Goal: Task Accomplishment & Management: Manage account settings

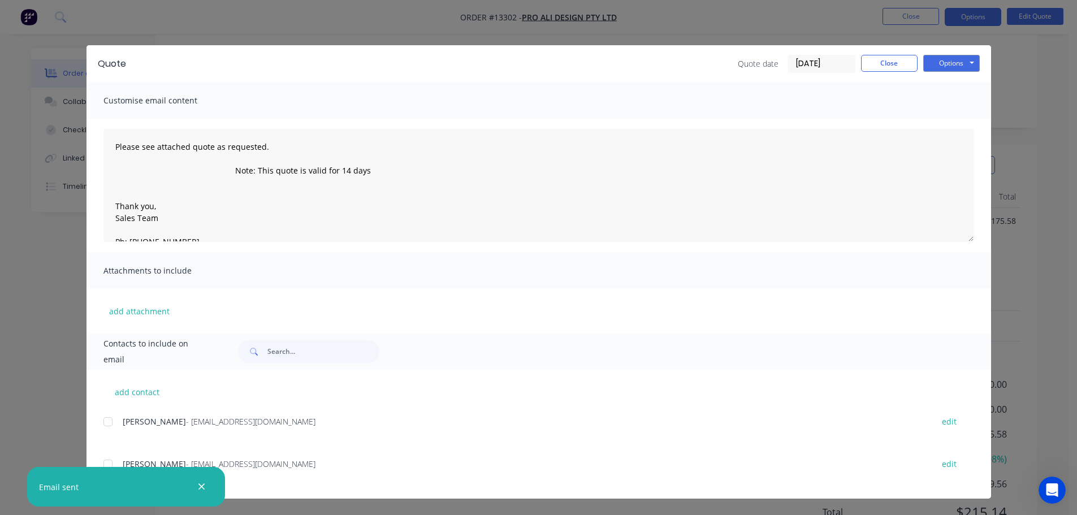
scroll to position [2, 0]
click at [897, 62] on button "Close" at bounding box center [889, 63] width 57 height 17
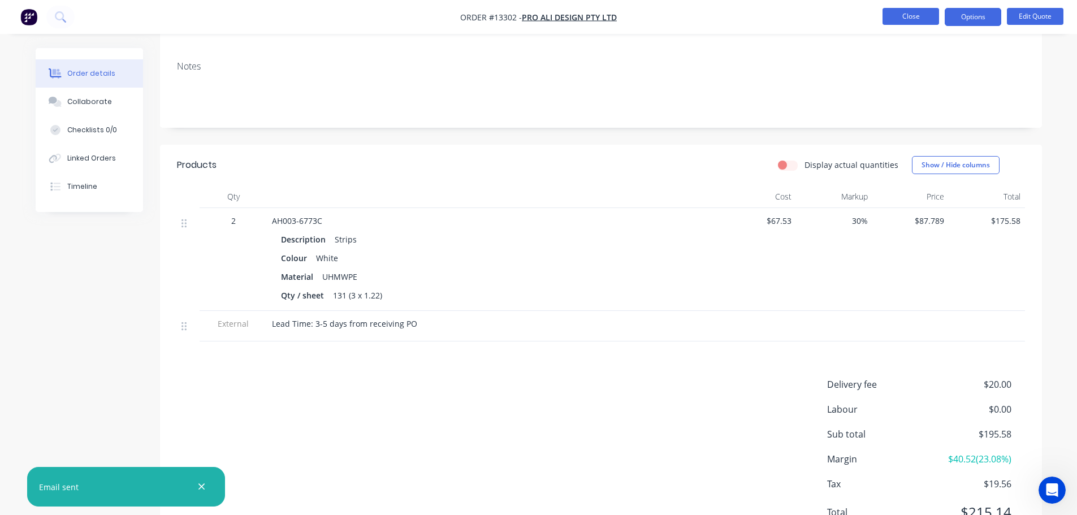
click at [910, 20] on button "Close" at bounding box center [910, 16] width 57 height 17
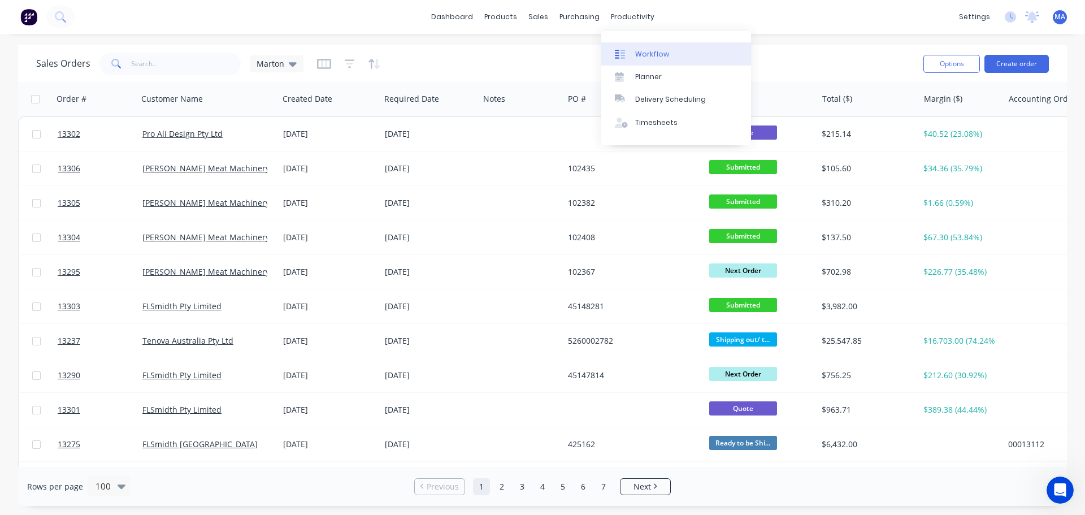
click at [637, 45] on link "Workflow" at bounding box center [676, 53] width 150 height 23
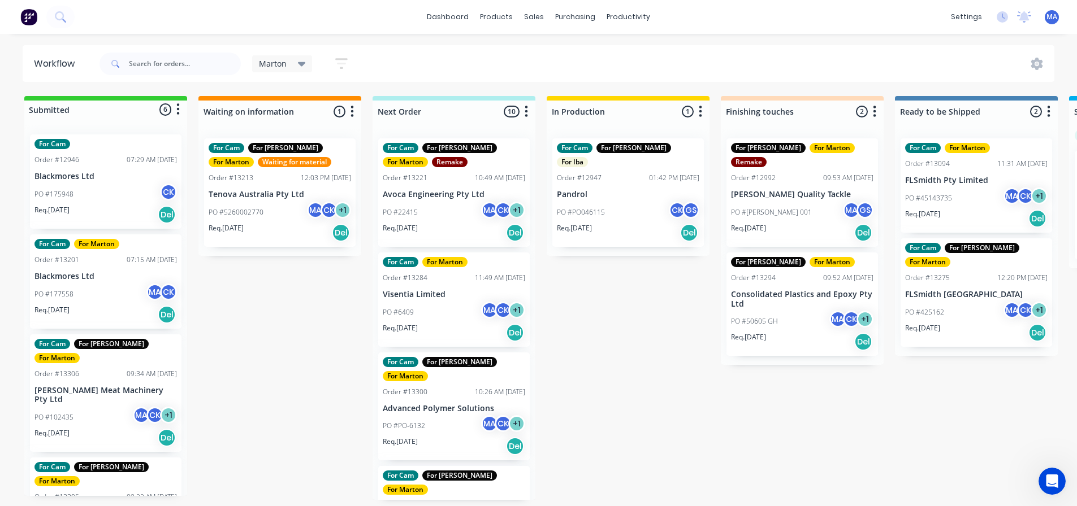
click at [447, 211] on div "PO #22415 MA CK + 1" at bounding box center [454, 212] width 142 height 21
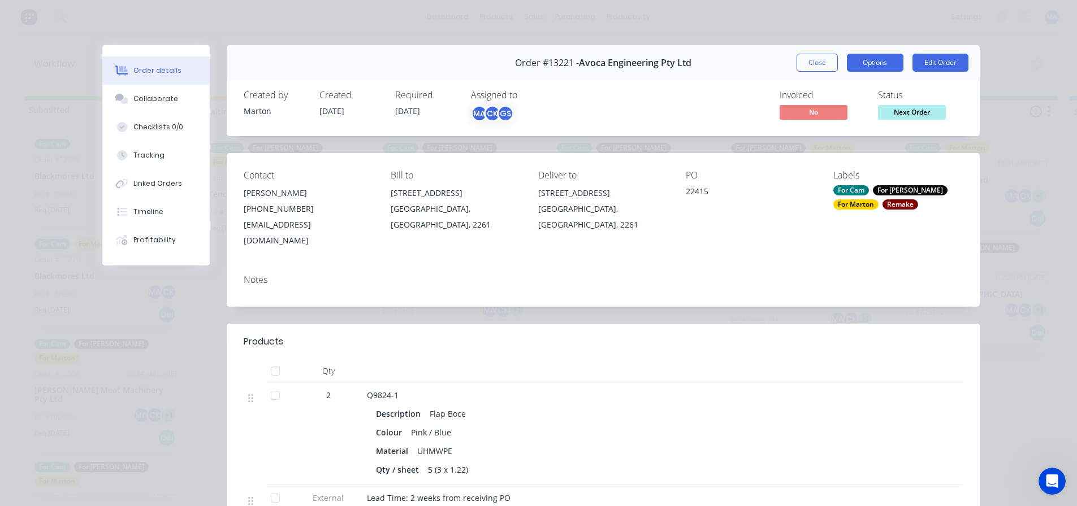
click at [866, 69] on button "Options" at bounding box center [875, 63] width 57 height 18
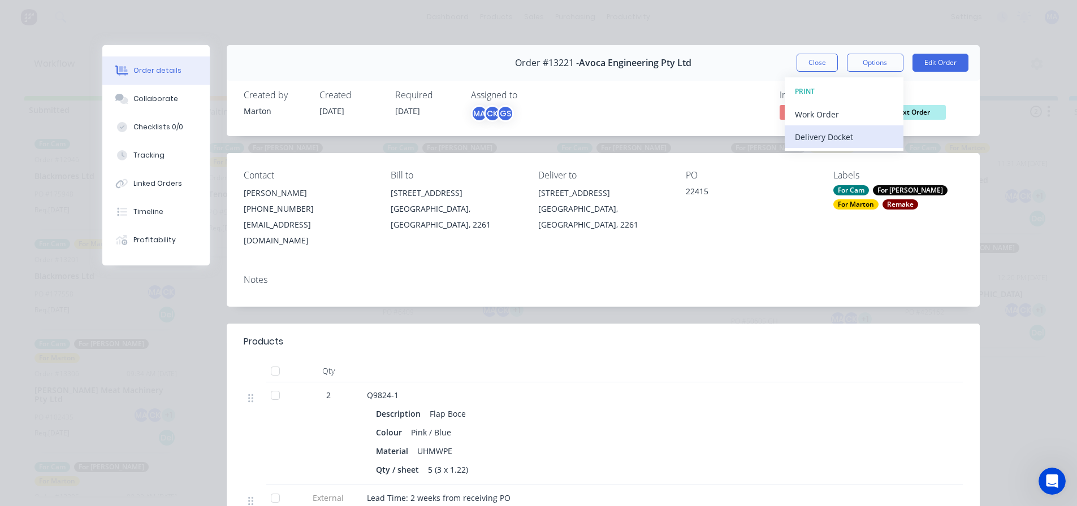
click at [848, 132] on div "Delivery Docket" at bounding box center [844, 137] width 98 height 16
click at [843, 141] on div "Standard" at bounding box center [844, 137] width 98 height 16
click at [882, 209] on div "Remake" at bounding box center [900, 205] width 36 height 10
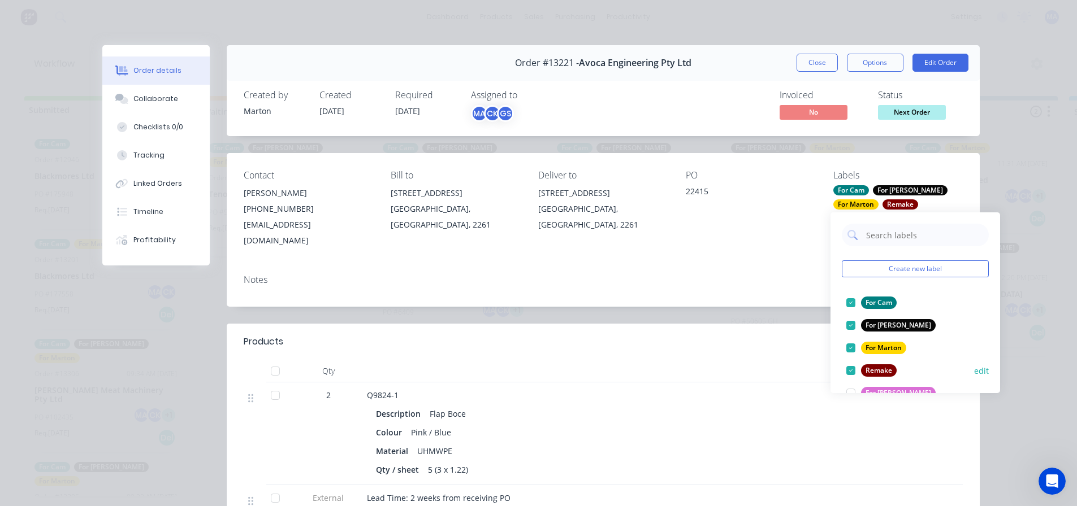
click at [851, 368] on div at bounding box center [850, 370] width 23 height 23
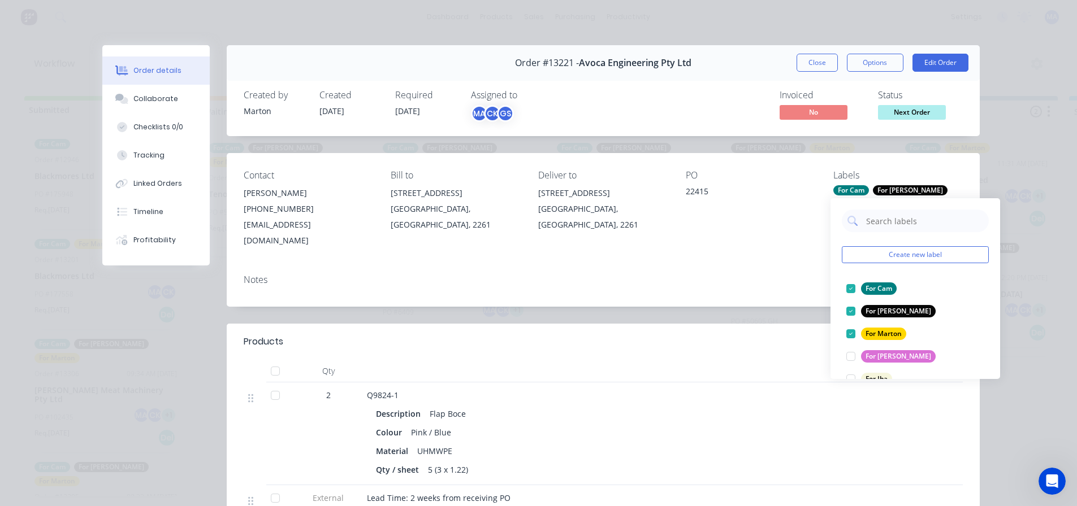
click at [801, 216] on div "PO 22415" at bounding box center [750, 209] width 129 height 79
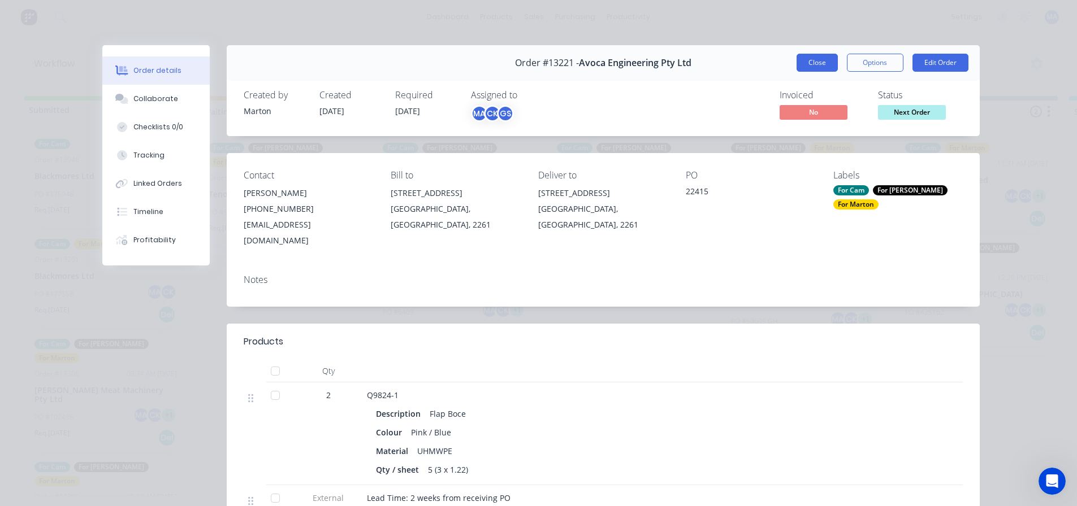
click at [812, 63] on button "Close" at bounding box center [816, 63] width 41 height 18
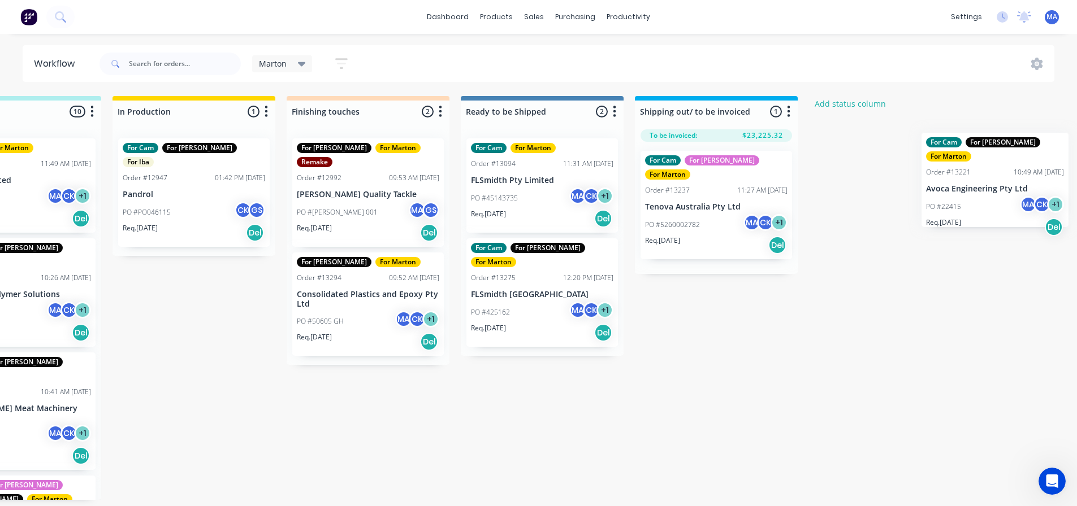
scroll to position [0, 435]
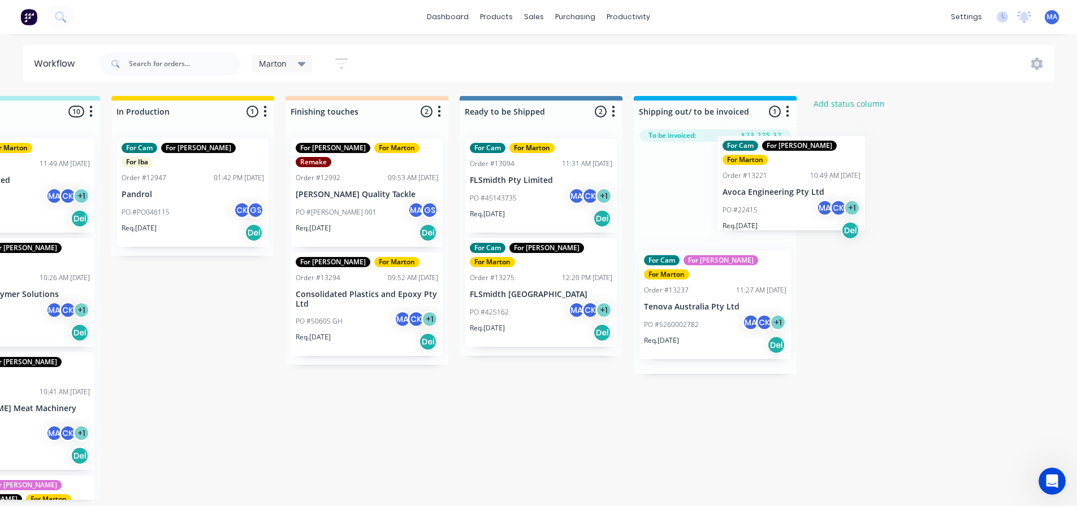
drag, startPoint x: 439, startPoint y: 200, endPoint x: 704, endPoint y: 199, distance: 265.1
click at [704, 199] on div "Submitted 6 Status colour #32CD32 hex #32CD32 Save Cancel Summaries Total order…" at bounding box center [334, 298] width 1557 height 404
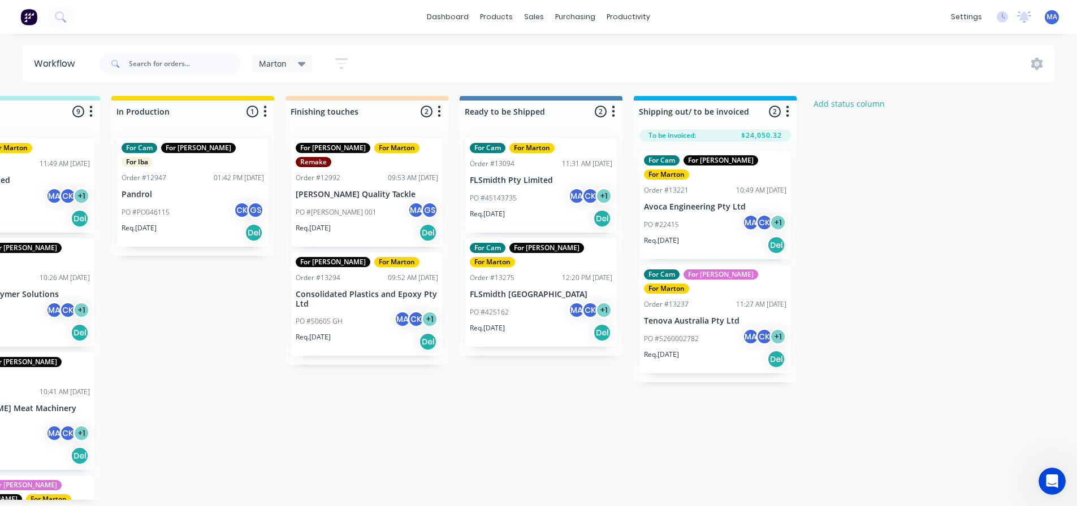
click at [716, 199] on div "For Cam For [PERSON_NAME] For [PERSON_NAME] Order #13221 10:49 AM [DATE] Avoca …" at bounding box center [714, 205] width 151 height 109
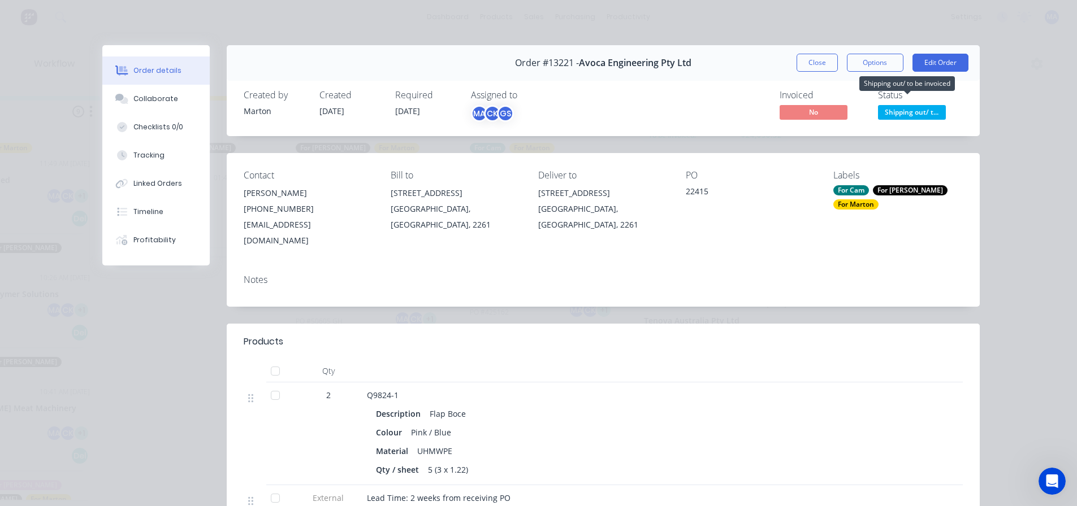
click at [912, 112] on span "Shipping out/ t..." at bounding box center [912, 112] width 68 height 14
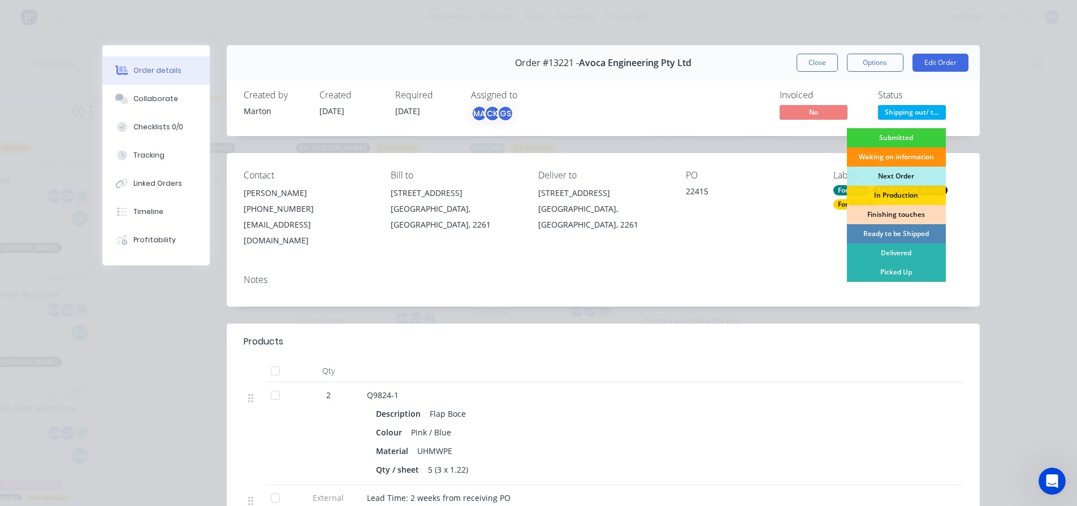
click at [818, 85] on div "Created by [PERSON_NAME] Created [DATE] Required [DATE] Assigned to MA CK GS In…" at bounding box center [603, 106] width 753 height 60
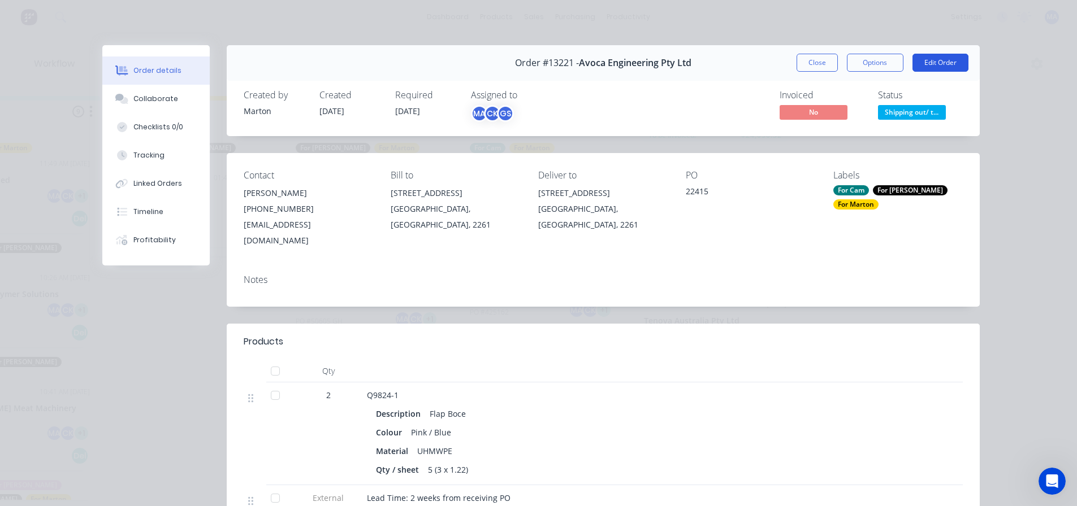
click at [914, 62] on button "Edit Order" at bounding box center [940, 63] width 56 height 18
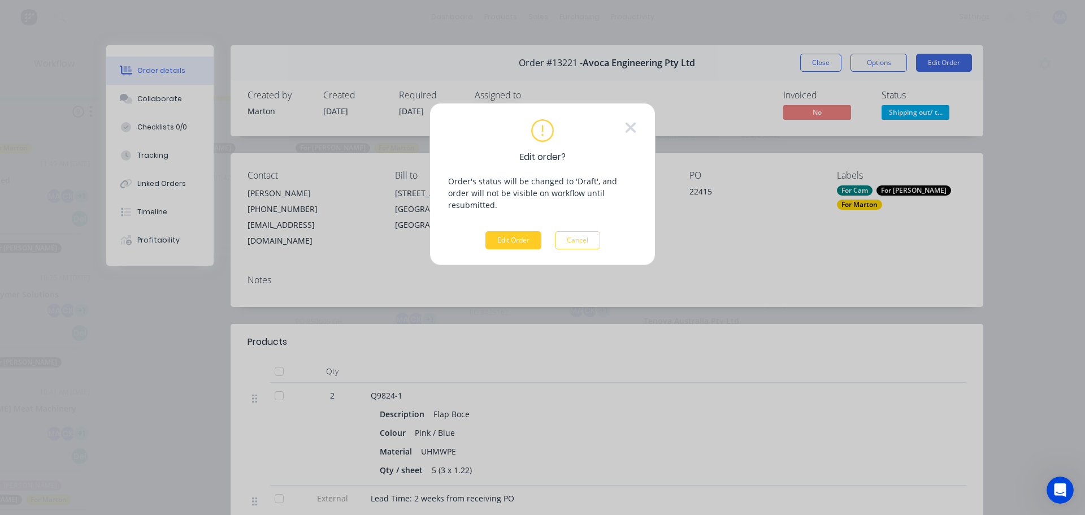
click at [516, 231] on button "Edit Order" at bounding box center [514, 240] width 56 height 18
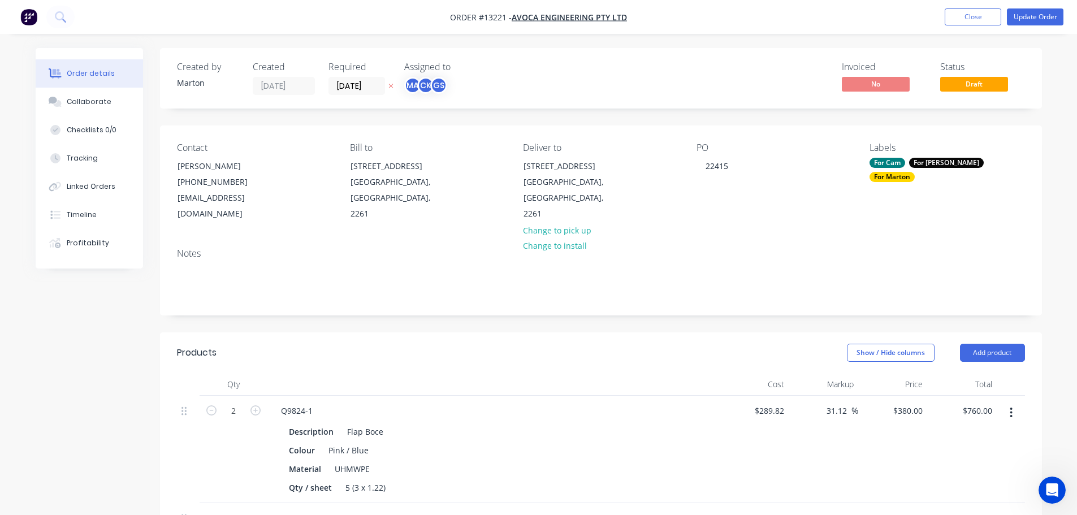
click at [743, 114] on div "Created by [PERSON_NAME] Created [DATE] Required [DATE] Assigned to MA CK GS In…" at bounding box center [601, 444] width 882 height 792
click at [1029, 18] on button "Update Order" at bounding box center [1035, 16] width 57 height 17
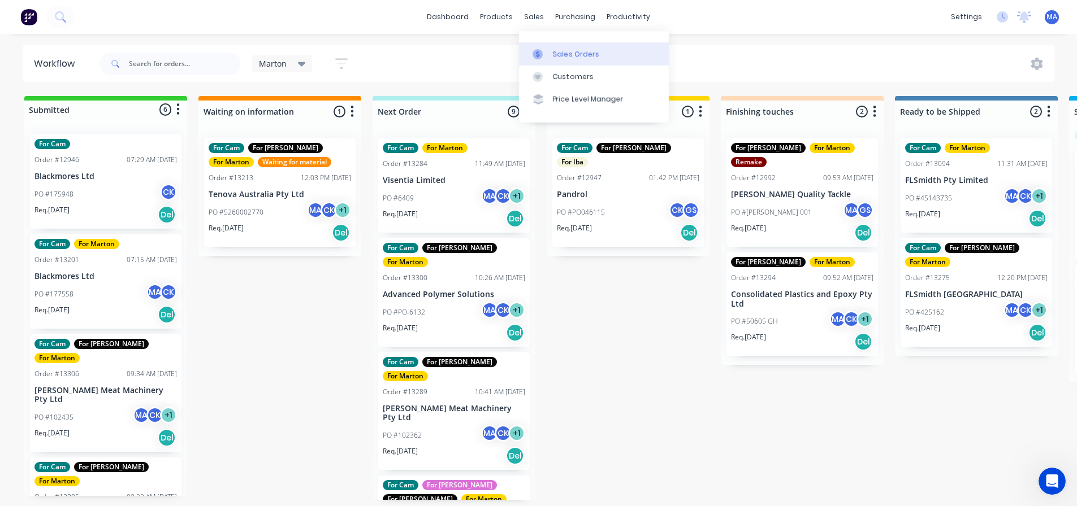
click at [548, 50] on div at bounding box center [540, 54] width 17 height 10
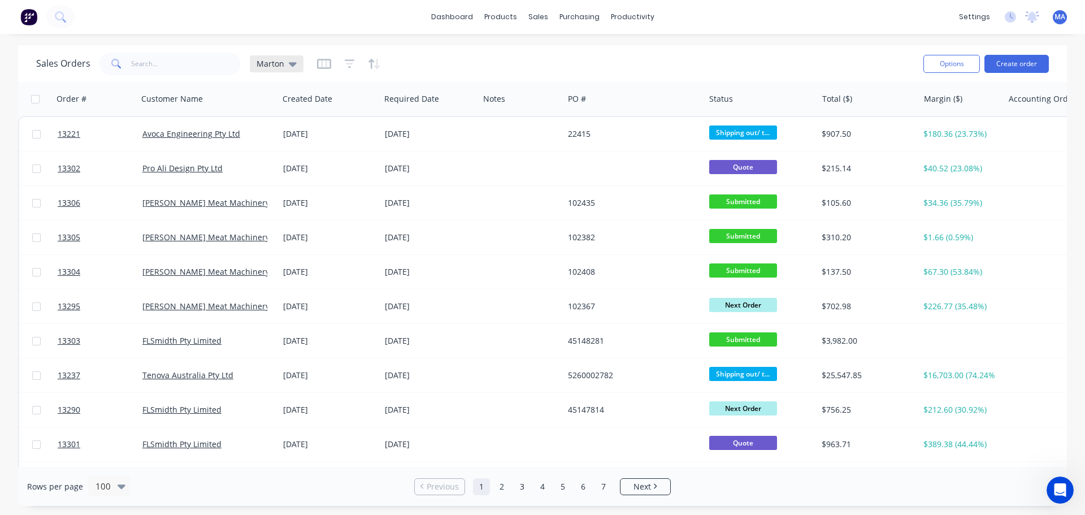
click at [269, 66] on span "Marton" at bounding box center [271, 64] width 28 height 12
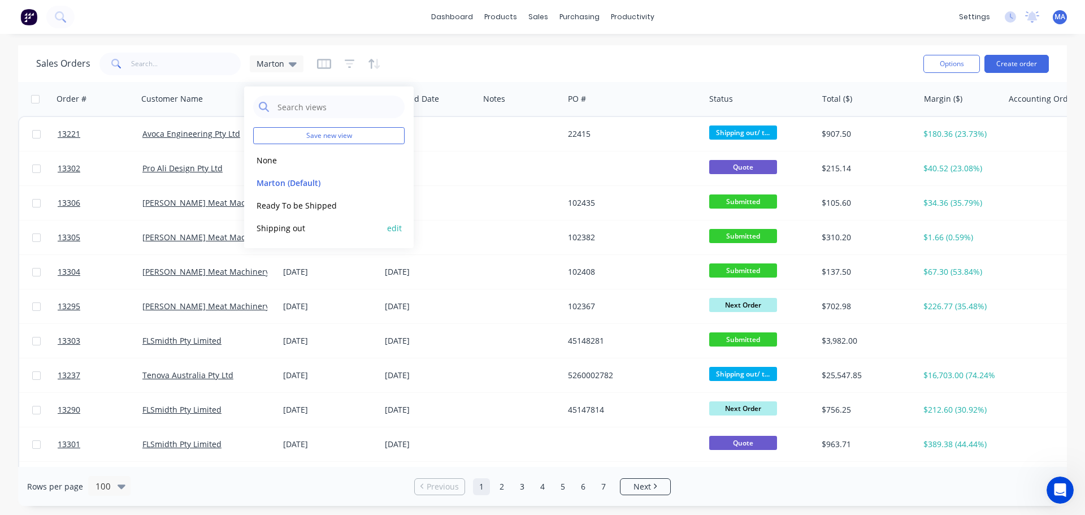
click at [280, 232] on button "Shipping out" at bounding box center [317, 228] width 129 height 13
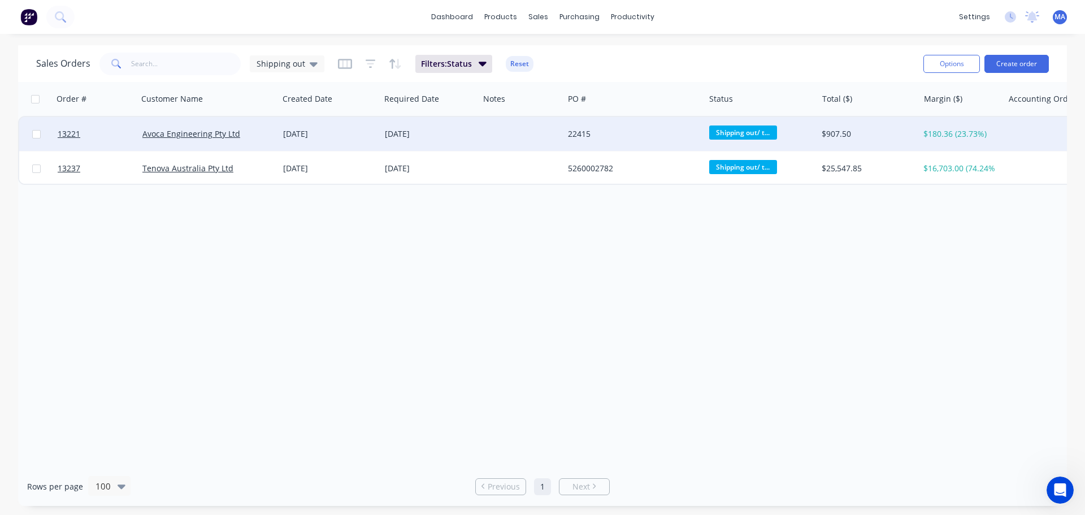
click at [272, 138] on div "Avoca Engineering Pty Ltd" at bounding box center [208, 133] width 132 height 11
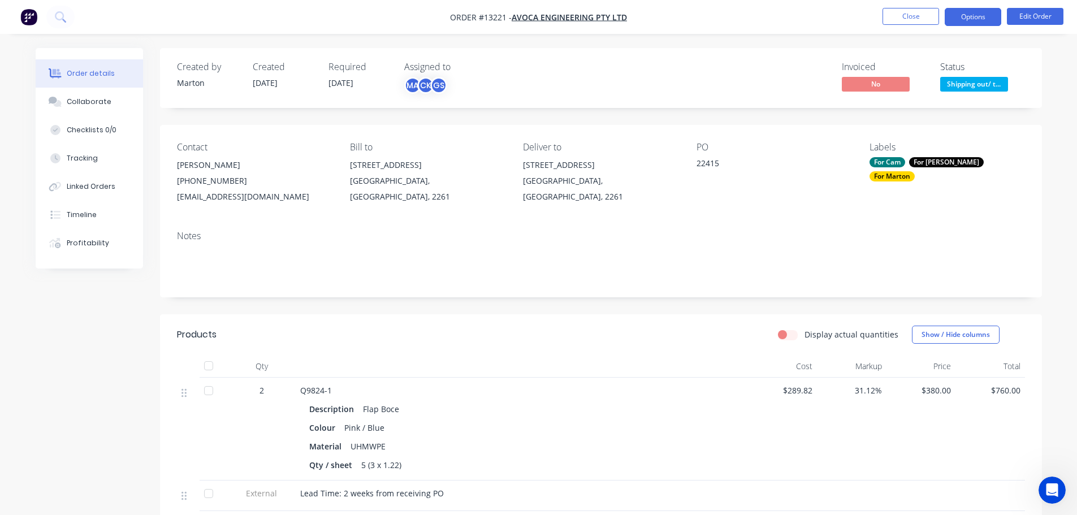
click at [968, 15] on button "Options" at bounding box center [972, 17] width 57 height 18
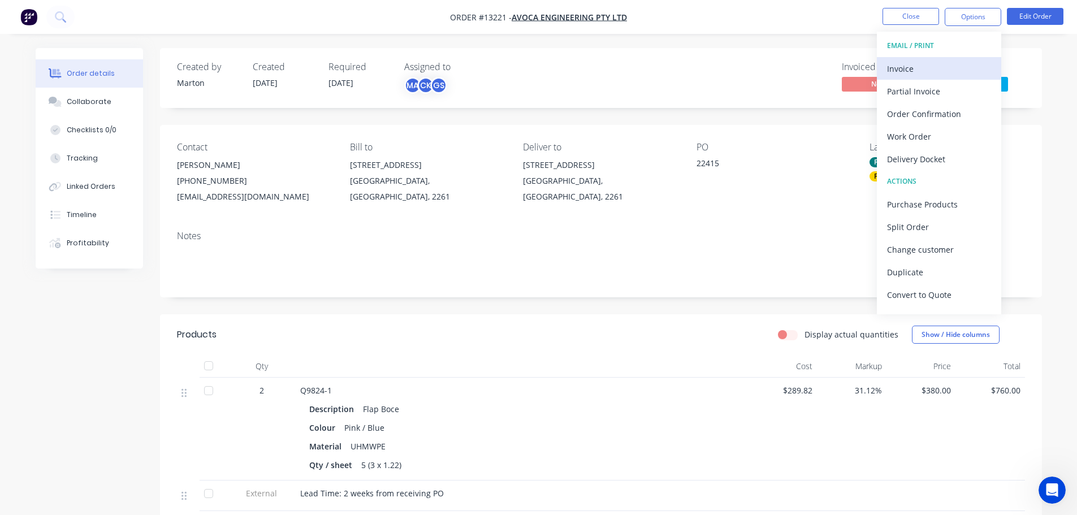
click at [927, 71] on div "Invoice" at bounding box center [939, 68] width 104 height 16
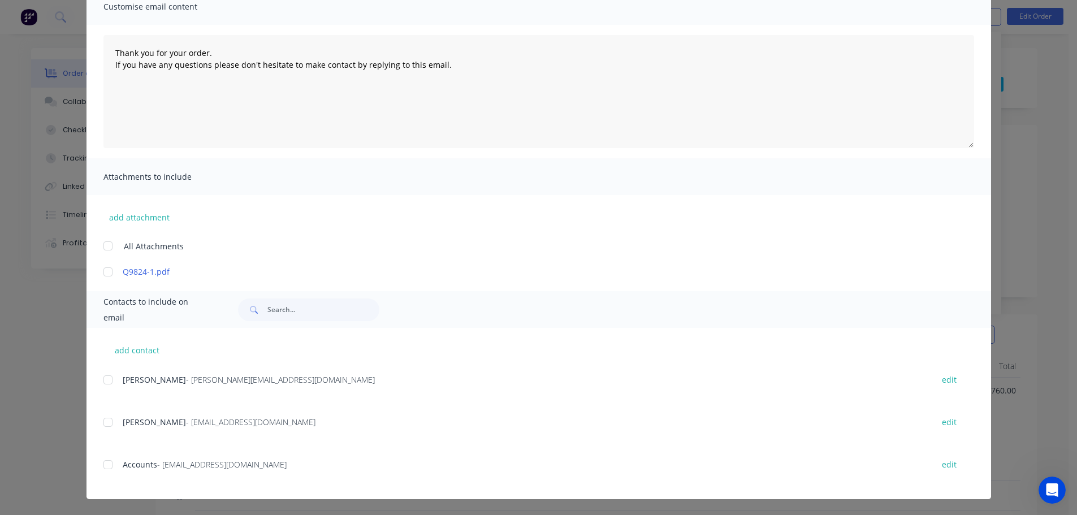
click at [106, 460] on div at bounding box center [108, 464] width 23 height 23
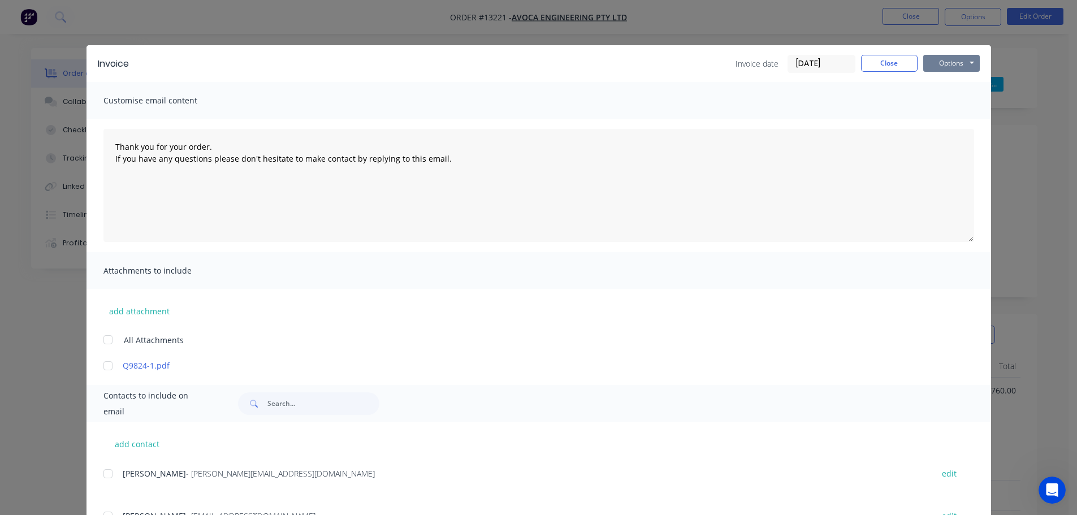
click at [952, 55] on button "Options" at bounding box center [951, 63] width 57 height 17
click at [941, 123] on button "Email" at bounding box center [959, 120] width 72 height 19
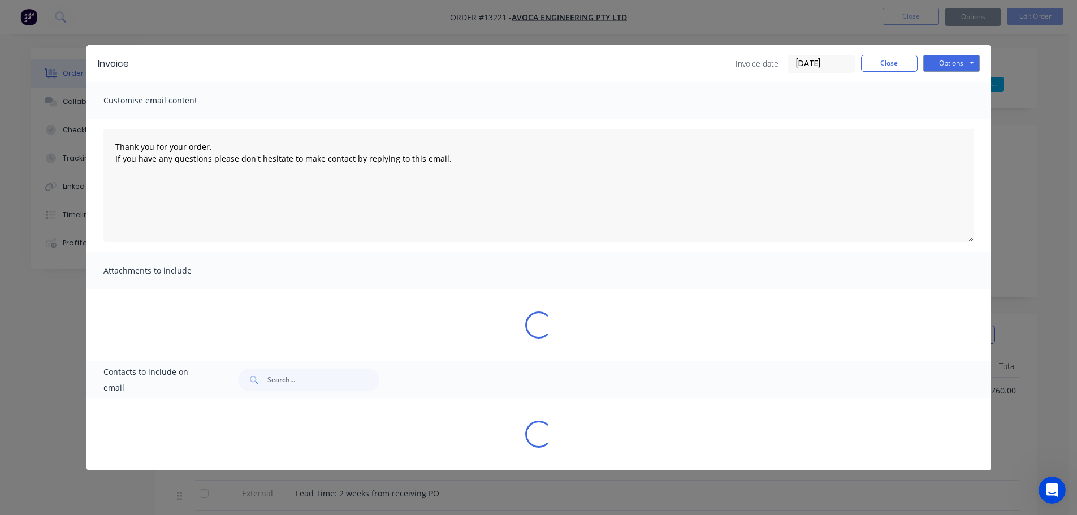
type textarea "Thank you for your order. If you have any questions please don't hesitate to ma…"
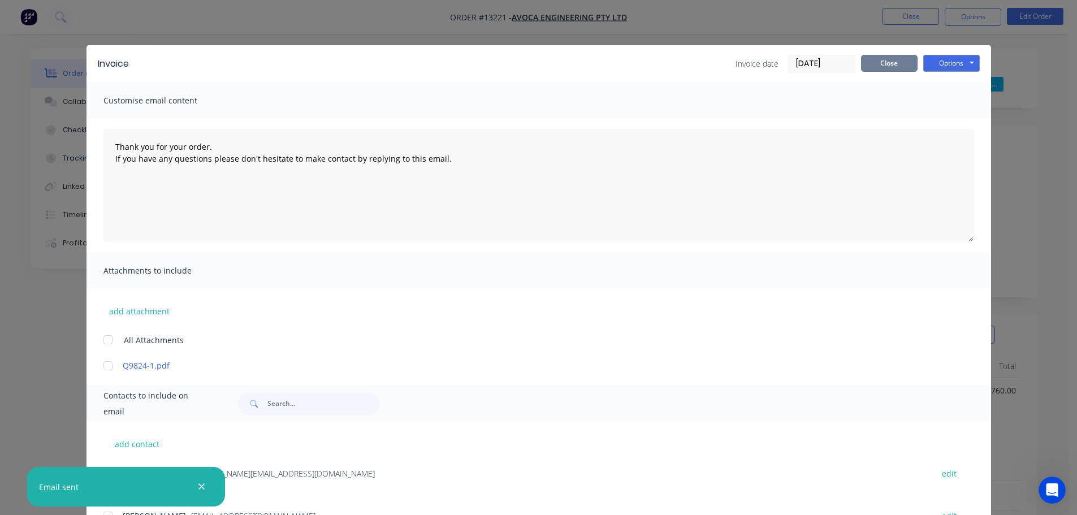
click at [892, 65] on button "Close" at bounding box center [889, 63] width 57 height 17
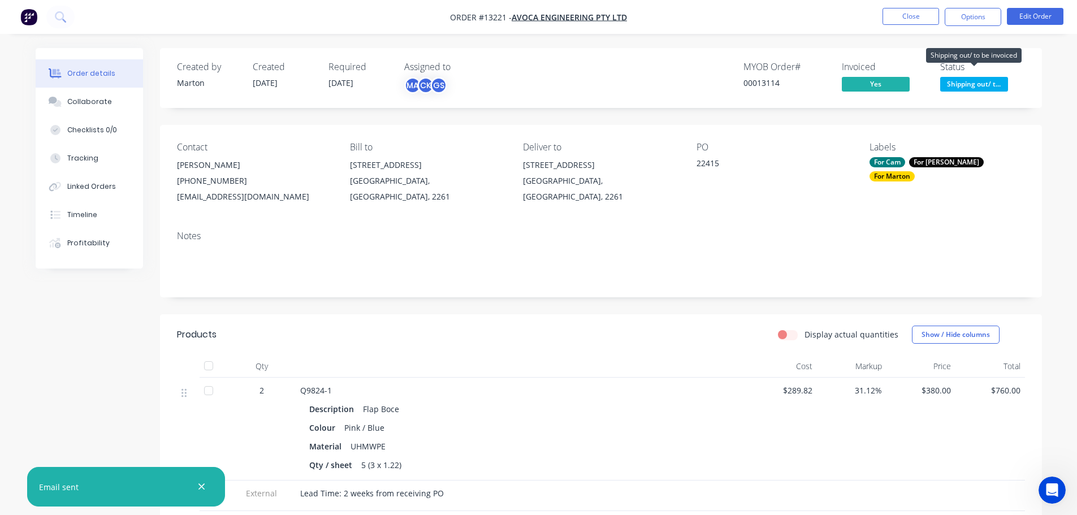
click at [964, 83] on span "Shipping out/ t..." at bounding box center [974, 84] width 68 height 14
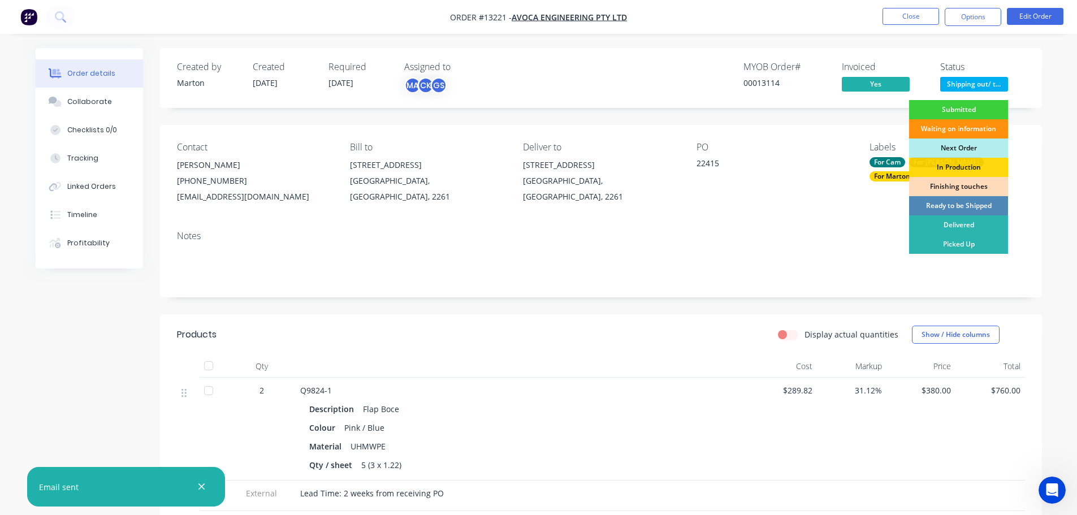
click at [909, 67] on div "Invoiced" at bounding box center [884, 67] width 85 height 11
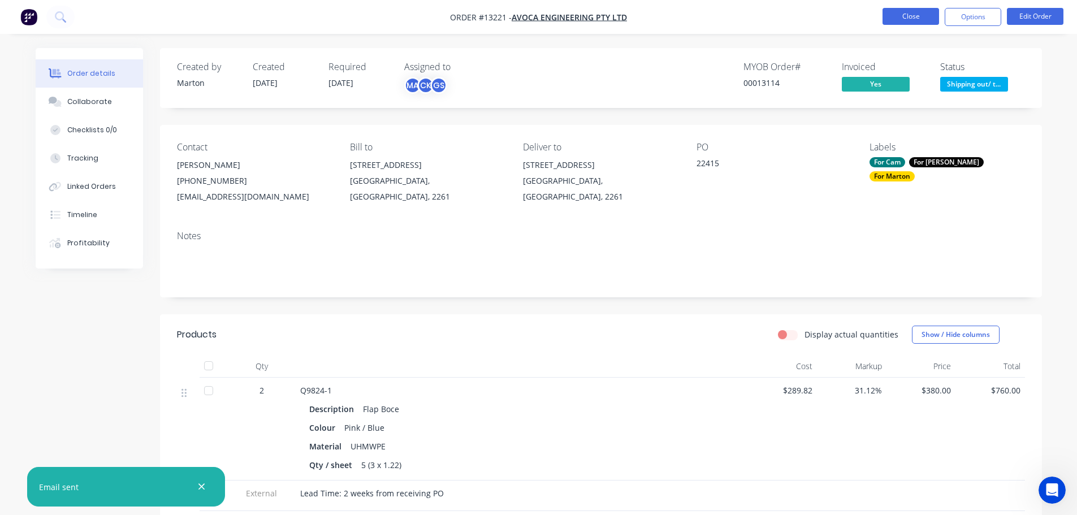
click at [905, 21] on button "Close" at bounding box center [910, 16] width 57 height 17
